Goal: Transaction & Acquisition: Book appointment/travel/reservation

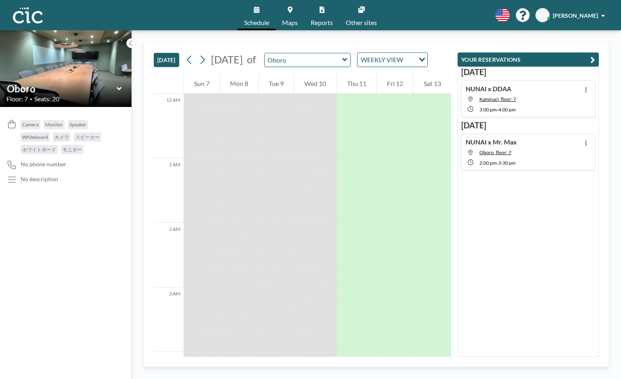
scroll to position [872, 0]
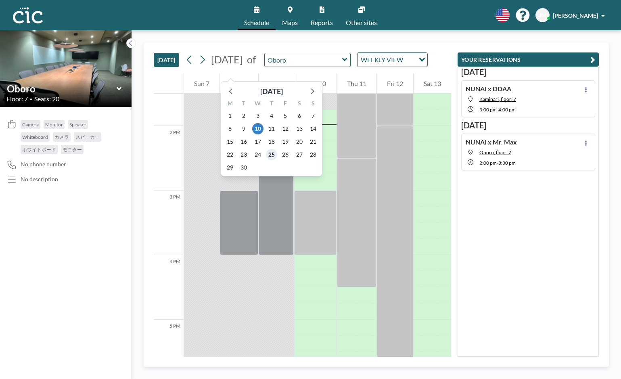
click at [272, 156] on span "25" at bounding box center [271, 154] width 11 height 11
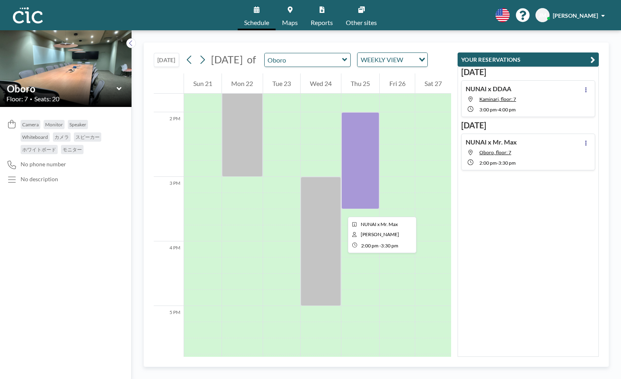
scroll to position [889, 0]
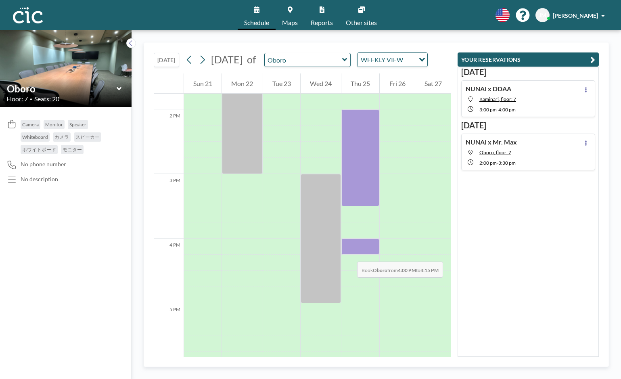
click at [349, 254] on div at bounding box center [361, 247] width 38 height 16
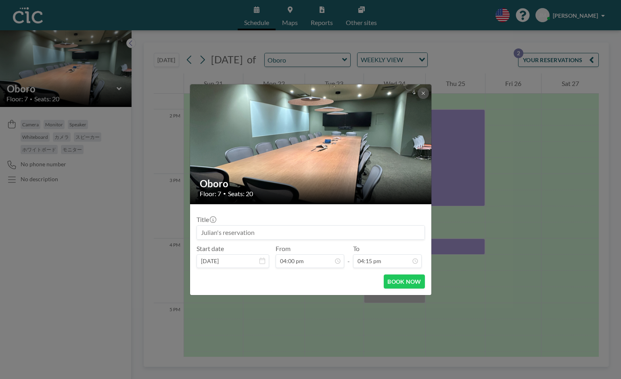
click at [250, 230] on input at bounding box center [311, 233] width 228 height 14
type input "NUNAI x Rewind Games"
click at [422, 95] on button at bounding box center [423, 93] width 11 height 11
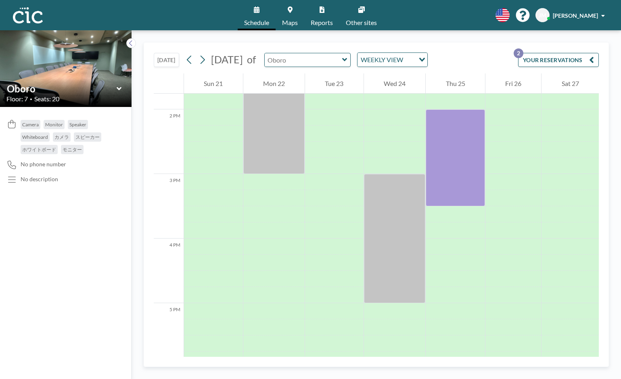
click at [342, 58] on input "text" at bounding box center [304, 59] width 78 height 13
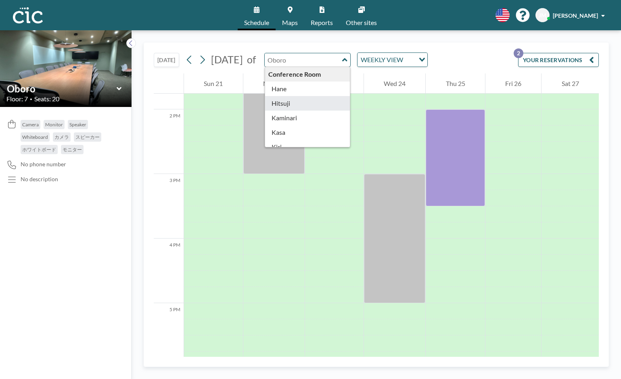
type input "Hitsuji"
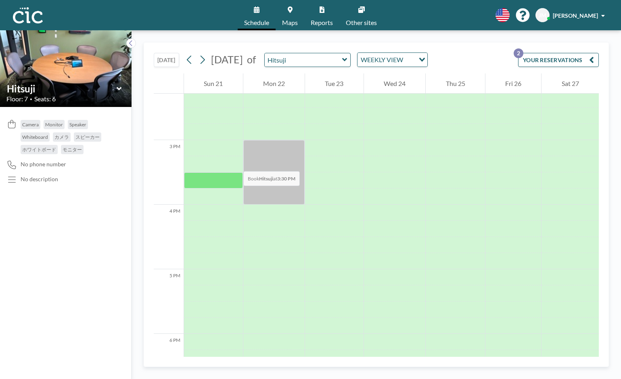
scroll to position [944, 0]
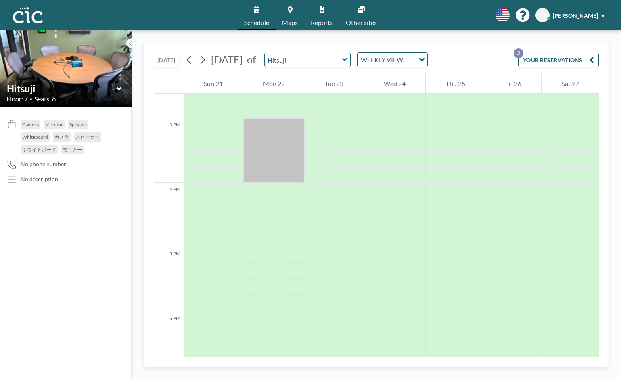
click at [170, 61] on button "[DATE]" at bounding box center [166, 60] width 25 height 14
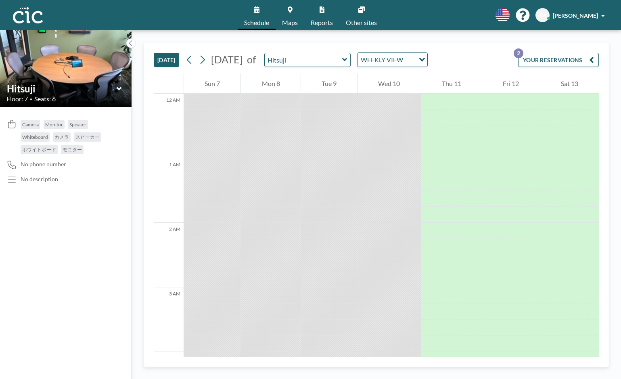
scroll to position [872, 0]
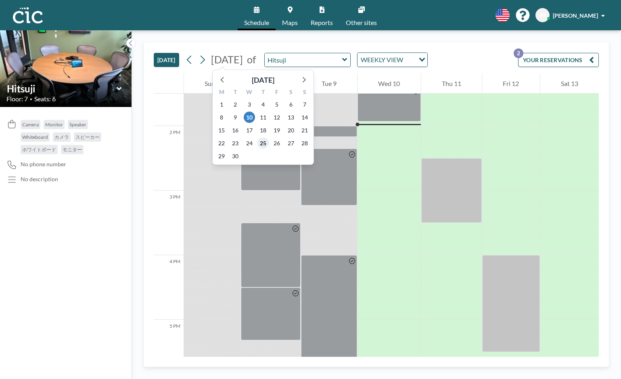
click at [264, 145] on span "25" at bounding box center [263, 143] width 11 height 11
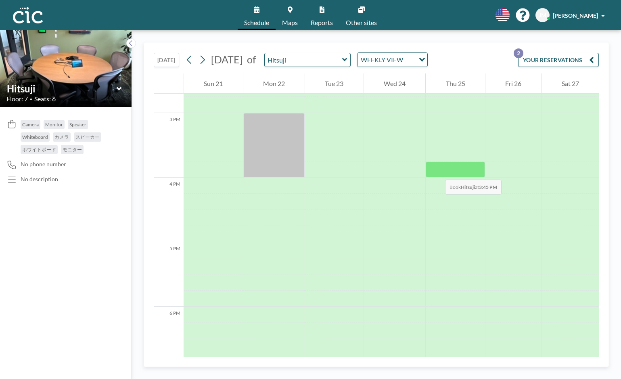
scroll to position [953, 0]
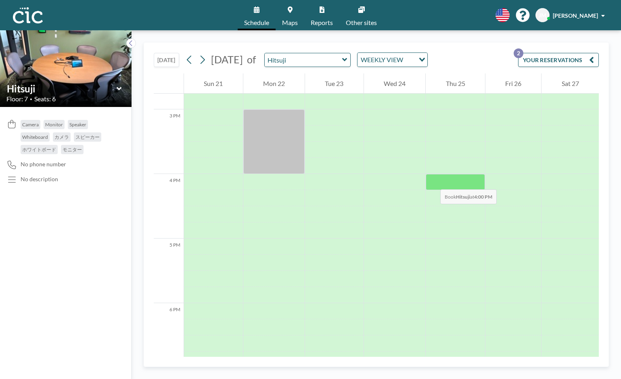
click at [432, 181] on div at bounding box center [455, 182] width 59 height 16
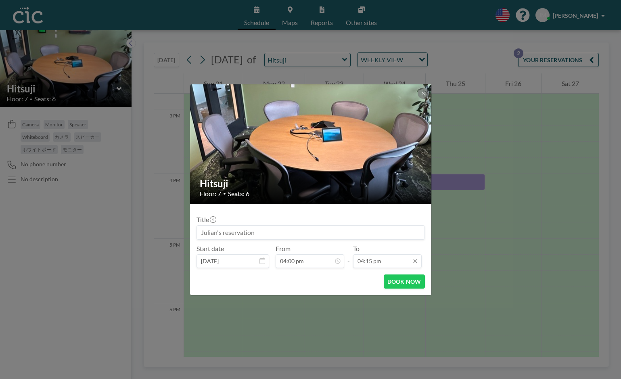
scroll to position [919, 0]
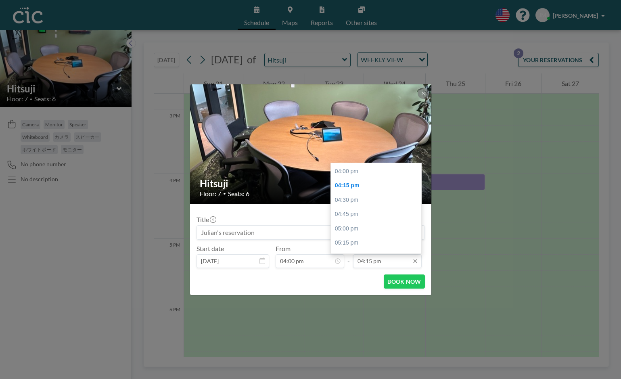
click at [371, 262] on input "04:15 pm" at bounding box center [387, 261] width 69 height 14
click at [359, 222] on div "05:00 pm" at bounding box center [376, 229] width 90 height 15
type input "05:00 pm"
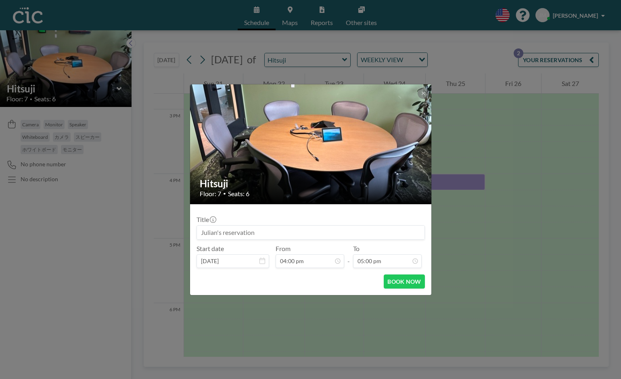
scroll to position [961, 0]
click at [364, 233] on input at bounding box center [311, 233] width 228 height 14
type input "NUNAI x Rewind Games"
click at [402, 283] on button "BOOK NOW" at bounding box center [404, 282] width 41 height 14
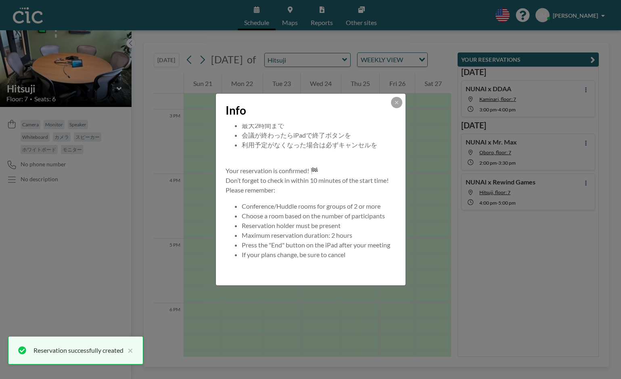
scroll to position [68, 0]
click at [395, 102] on icon at bounding box center [396, 102] width 5 height 5
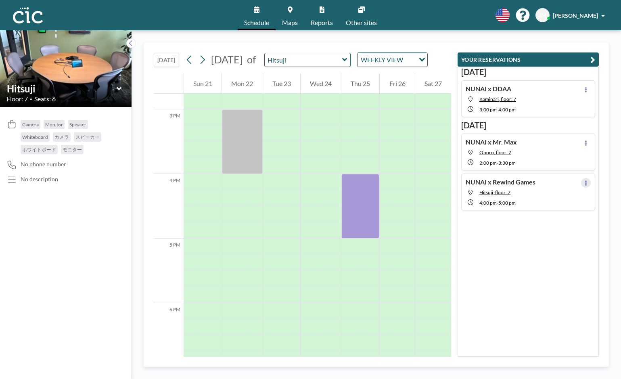
click at [585, 182] on icon at bounding box center [586, 182] width 3 height 5
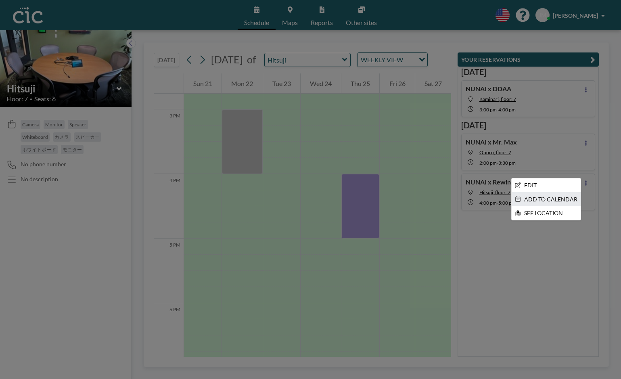
click at [541, 199] on li "ADD TO CALENDAR" at bounding box center [546, 200] width 69 height 14
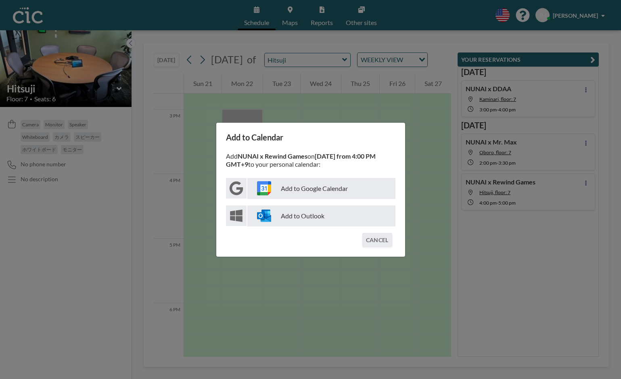
click at [340, 191] on p "Add to Google Calendar" at bounding box center [322, 188] width 148 height 21
